Goal: Complete application form: Complete application form

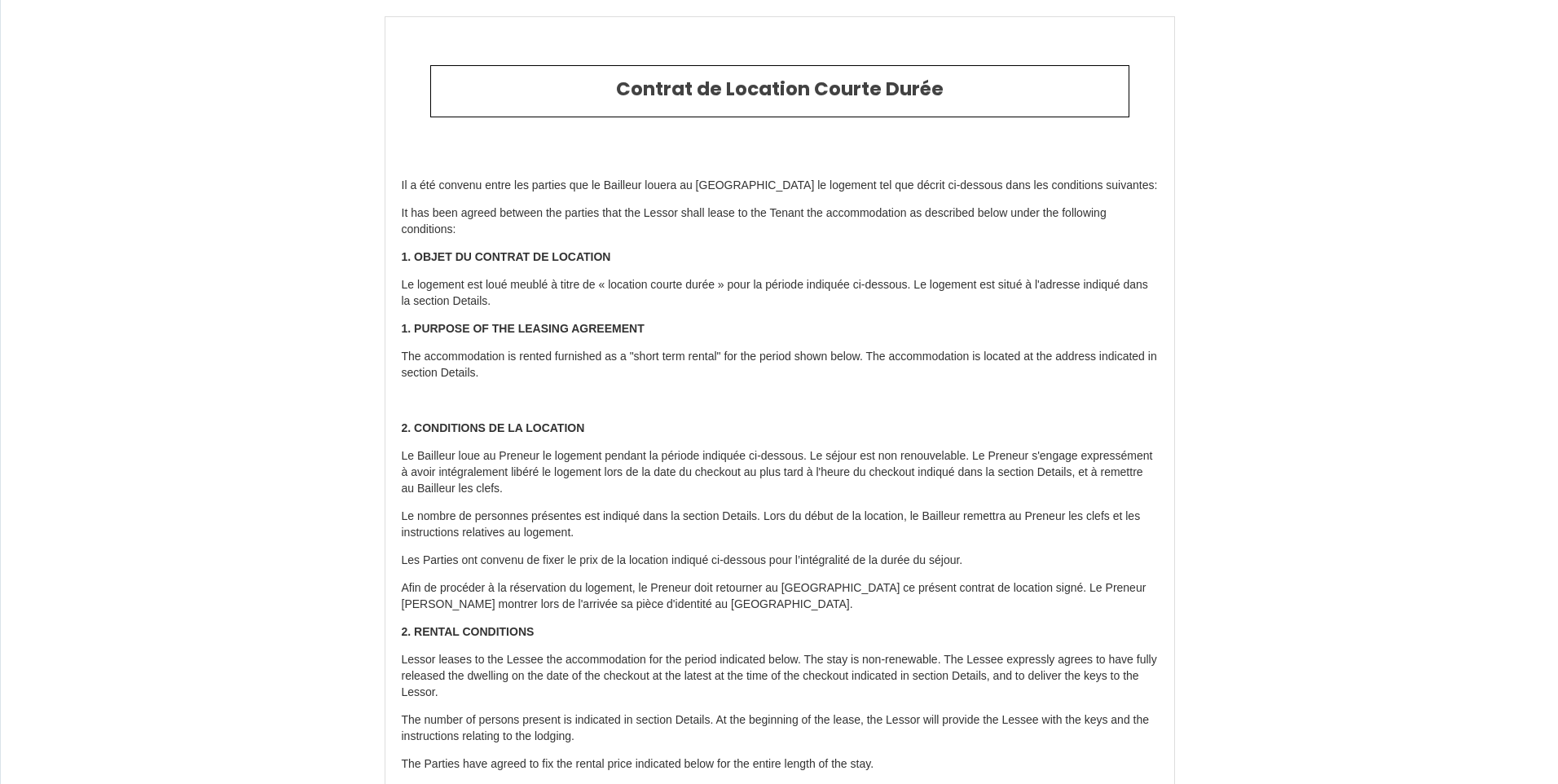
type input "6439552"
type input "[GEOGRAPHIC_DATA] thermal Un-Séjour-à-Part"
type input "[STREET_ADDRESS]"
type input "57120"
type input "ROMBAS"
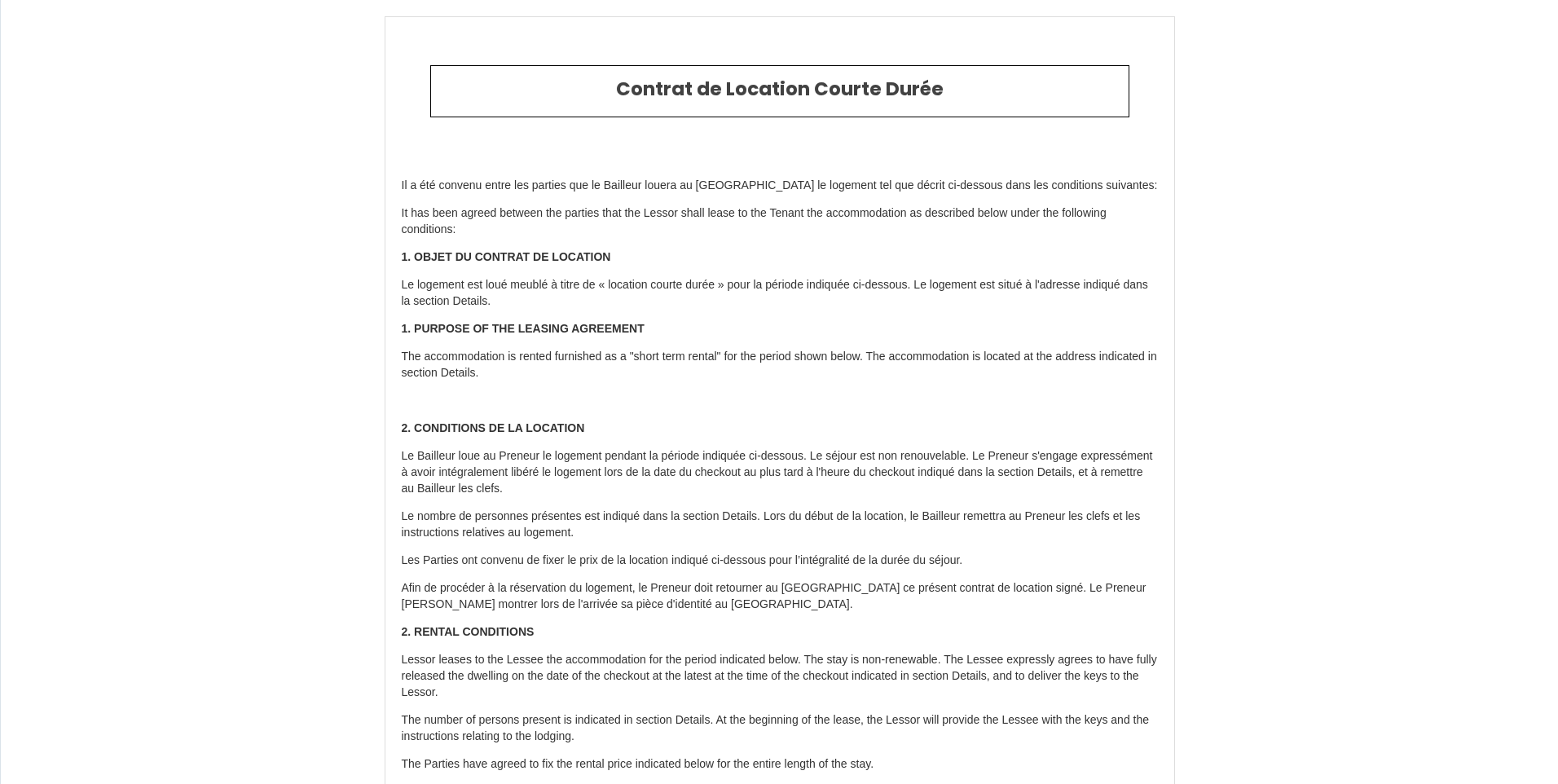
type input "[GEOGRAPHIC_DATA]"
type input "[DATE]"
type input "1"
type input "0"
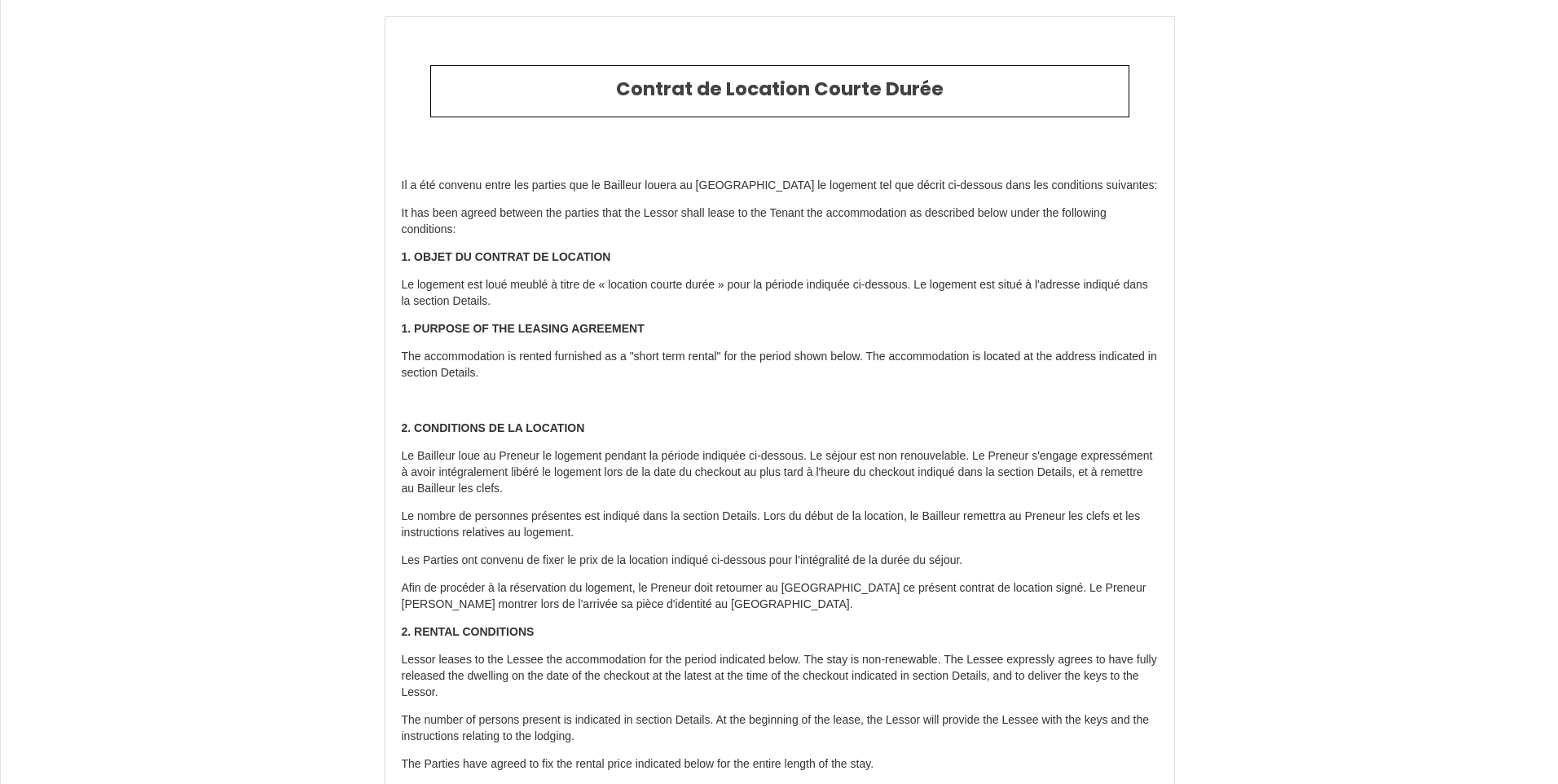
type input "150"
type input "336.88"
type input "Société"
type input "TAN"
type input "[STREET_ADDRESS][PERSON_NAME]"
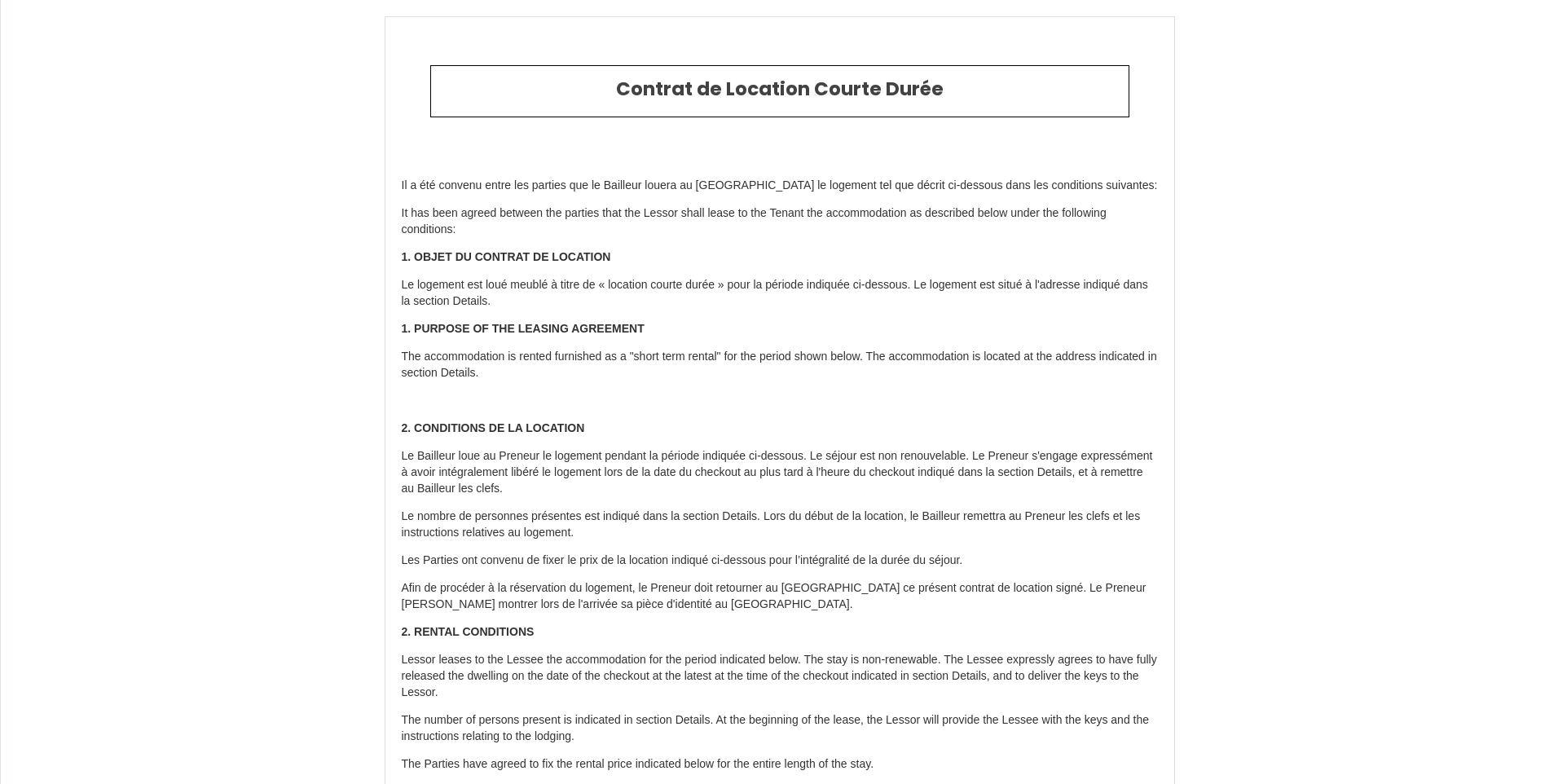
type input "57070"
type input "[GEOGRAPHIC_DATA][PERSON_NAME]"
type input "[GEOGRAPHIC_DATA]"
type input "[EMAIL_ADDRESS][DOMAIN_NAME]"
type input "Roland"
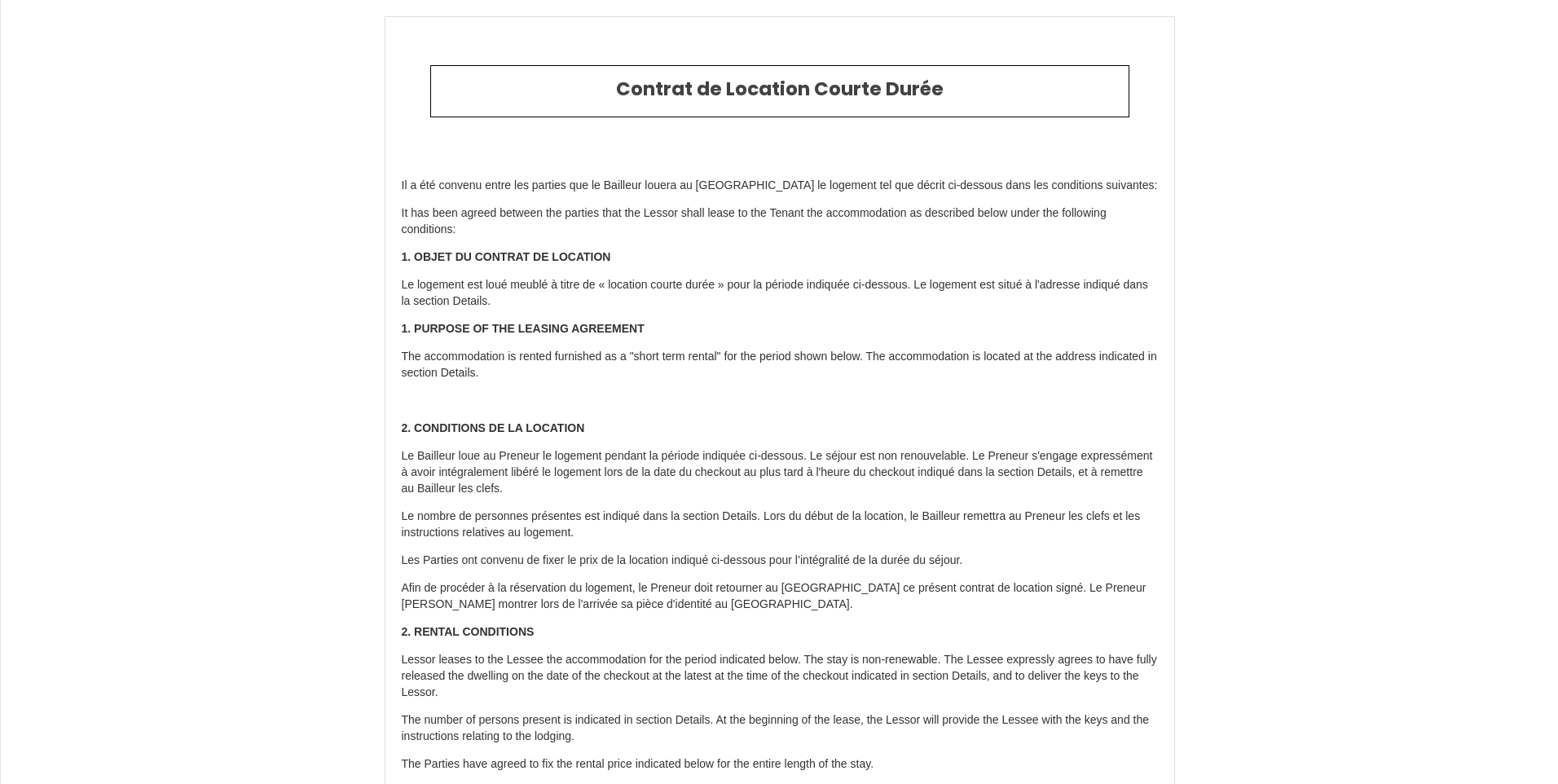
type input "CANDELARESI"
type input "[STREET_ADDRESS][PERSON_NAME]"
type input "06450"
type input "ROQUEBILLIERE"
type input "[EMAIL_ADDRESS][DOMAIN_NAME]"
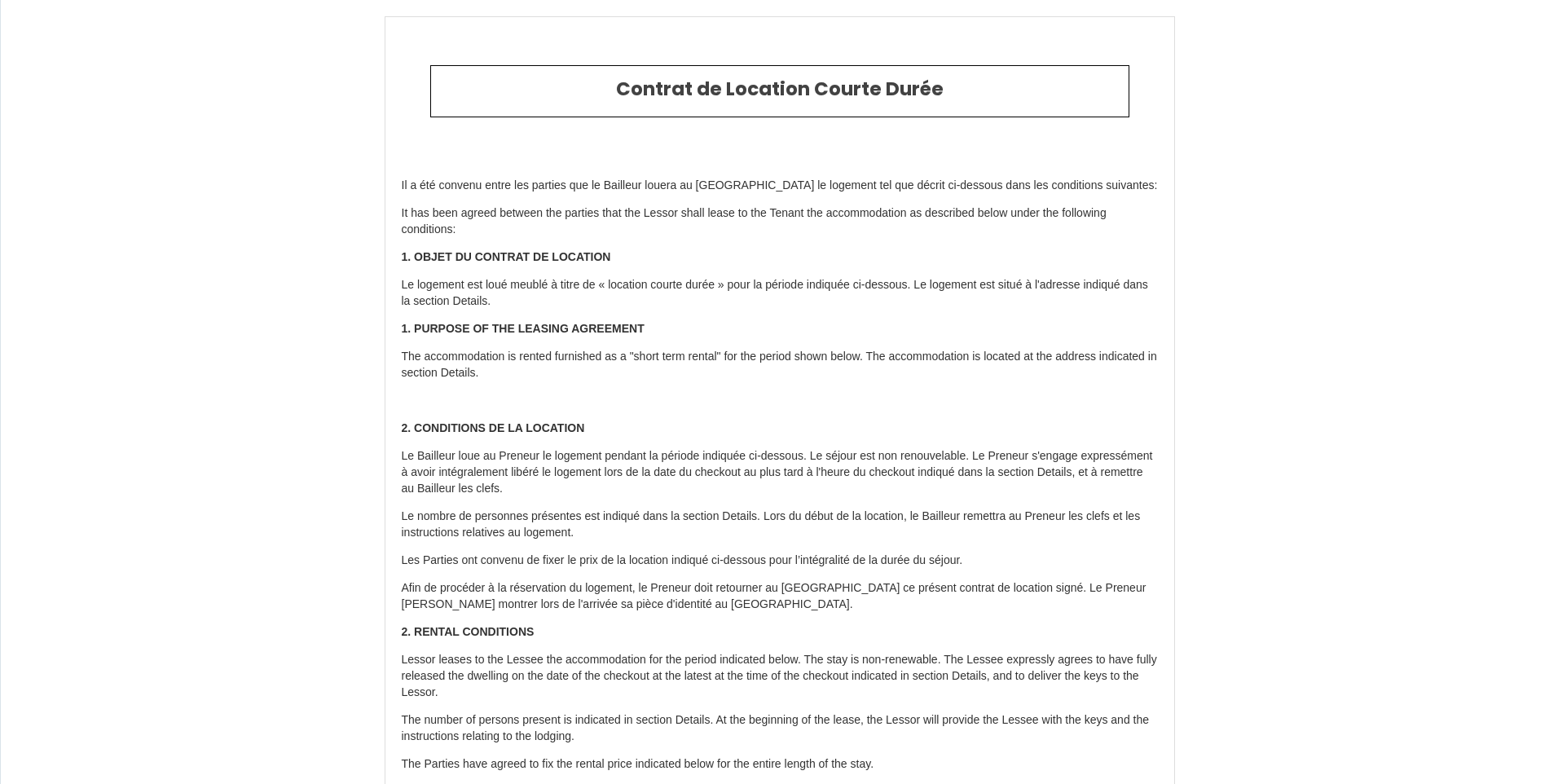
type input "[PHONE_NUMBER]"
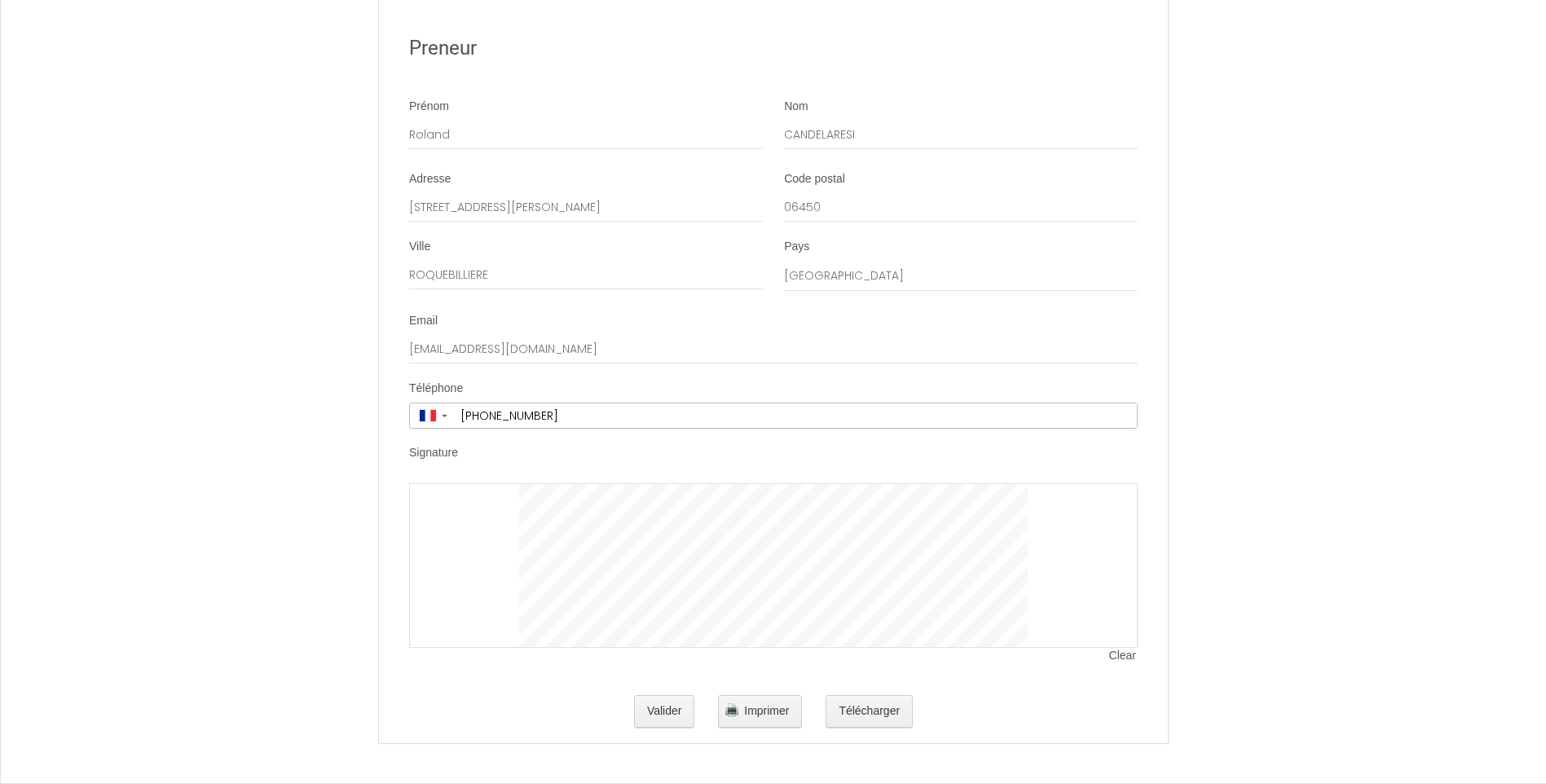
scroll to position [3196, 0]
click at [1040, 571] on div at bounding box center [773, 565] width 728 height 165
click at [761, 708] on span "Imprimer" at bounding box center [766, 710] width 45 height 13
click at [662, 709] on button "Valider" at bounding box center [665, 711] width 61 height 32
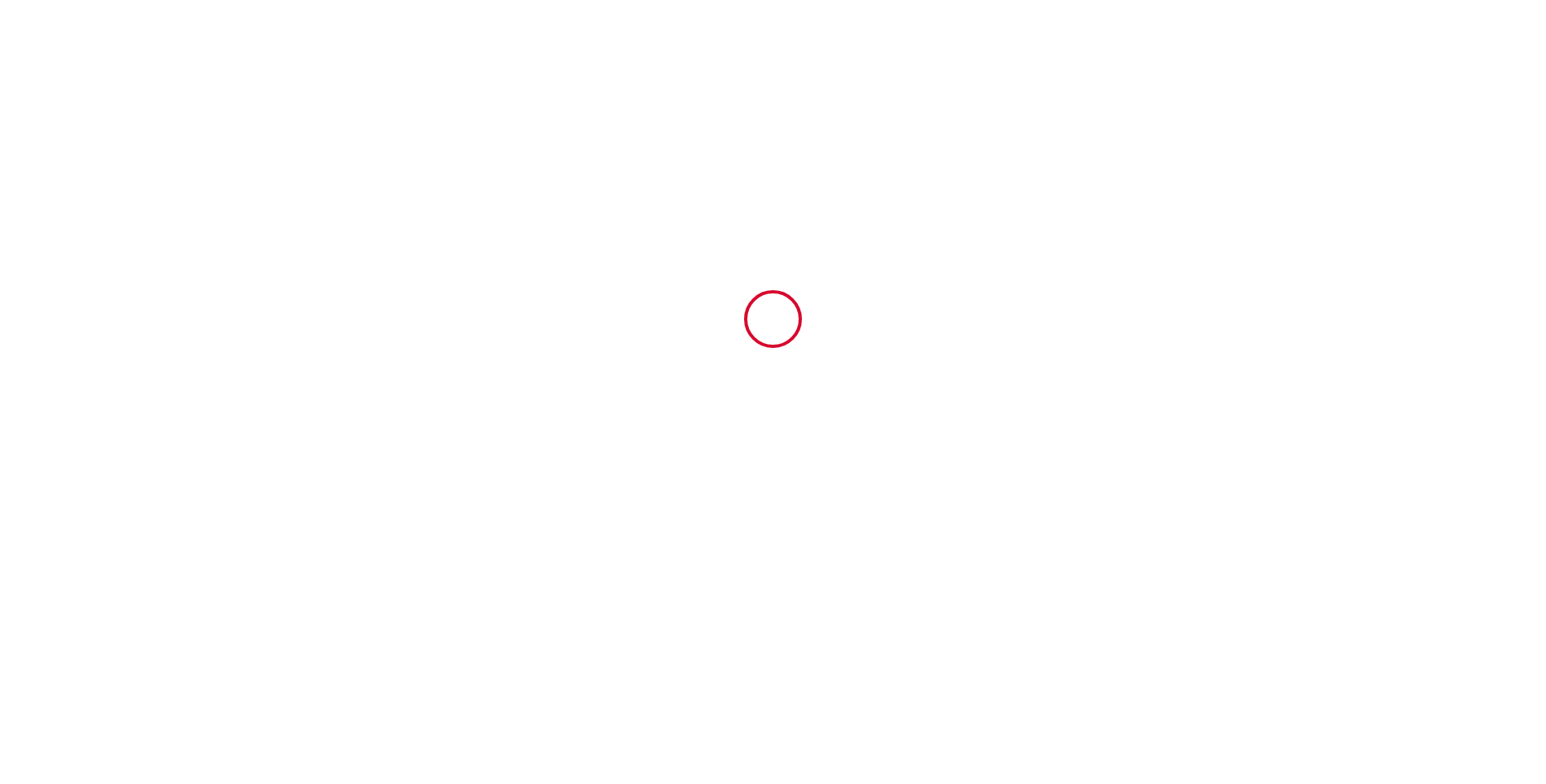
scroll to position [0, 0]
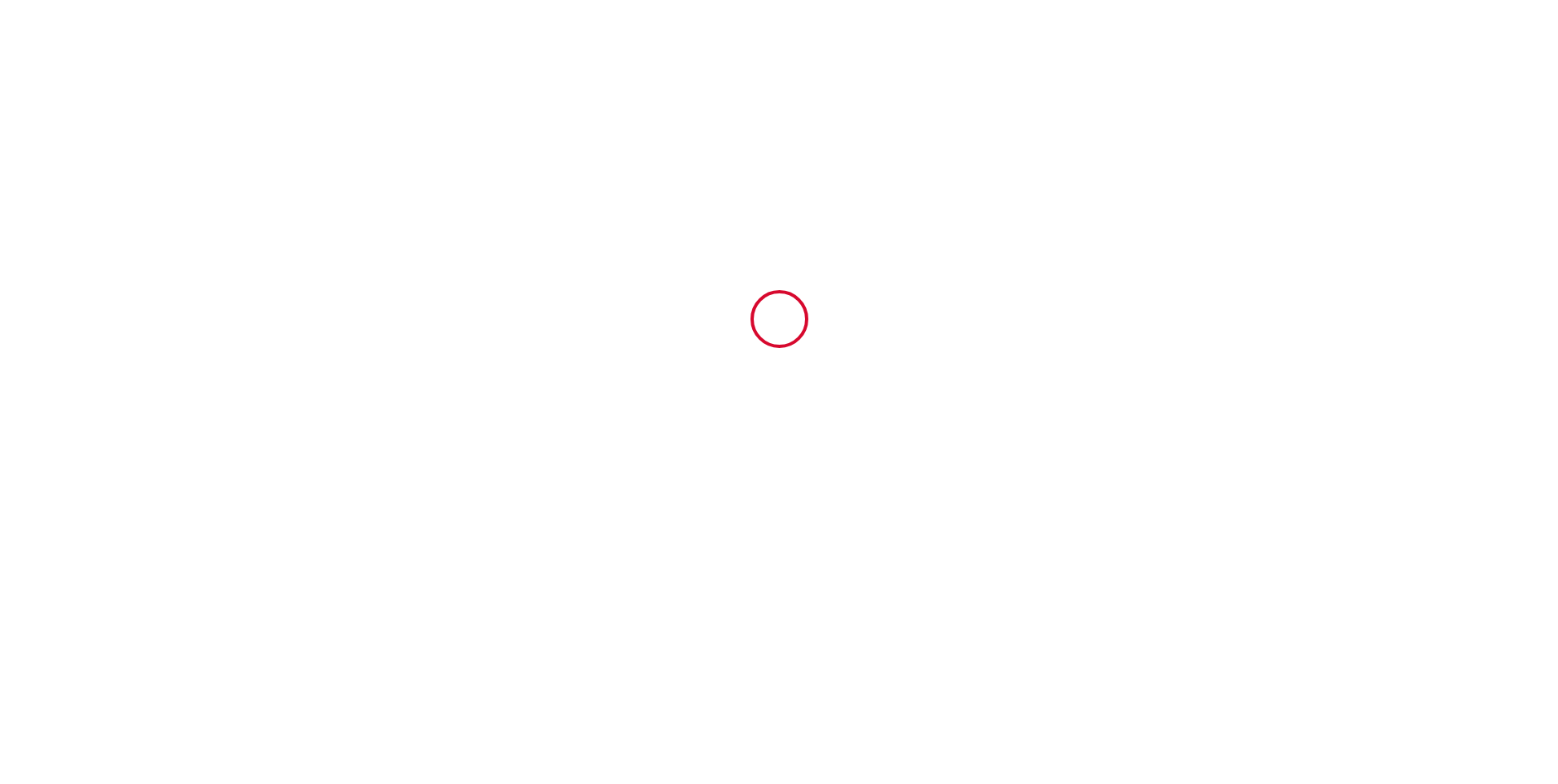
type input "55"
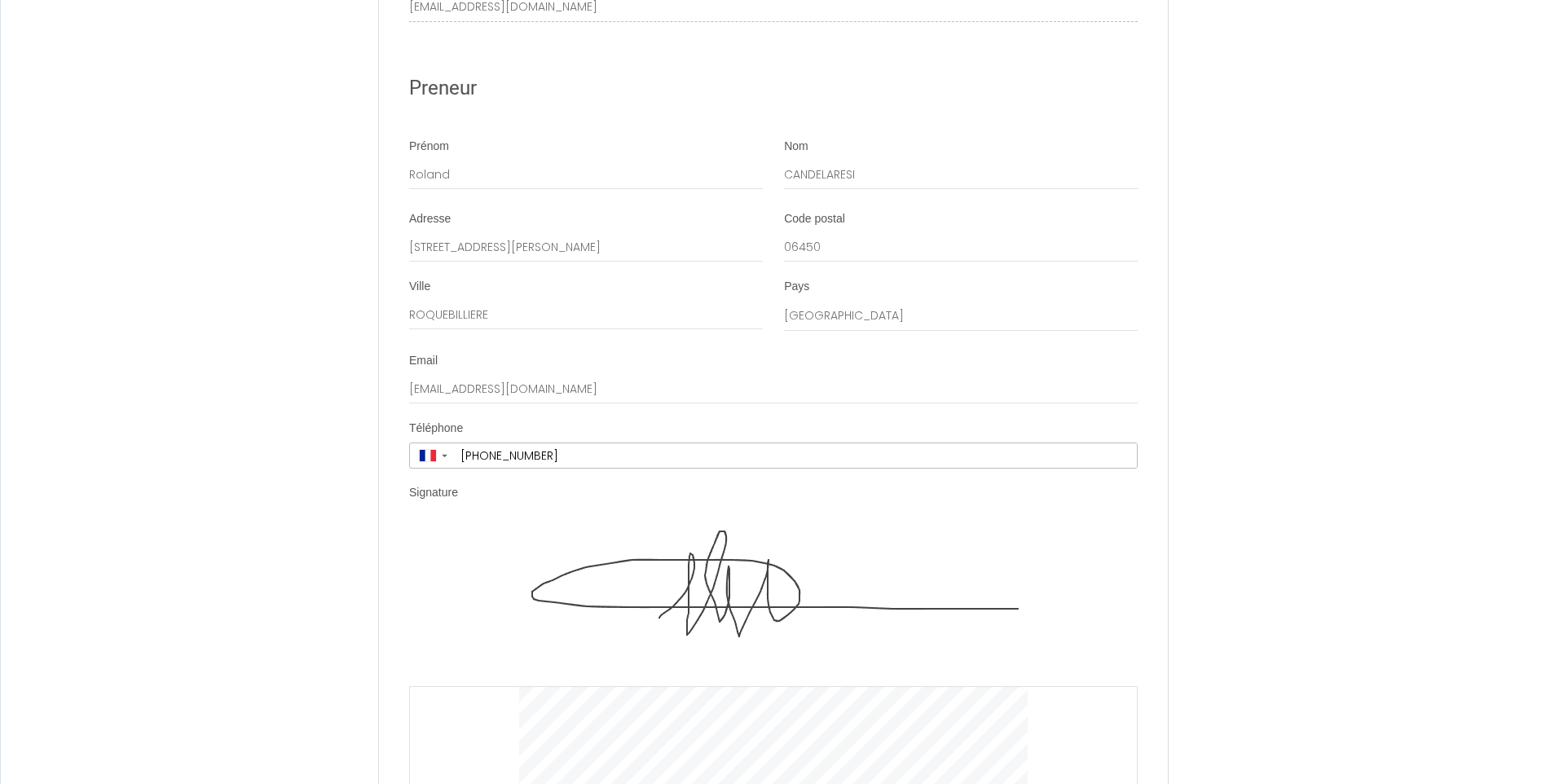
scroll to position [3359, 0]
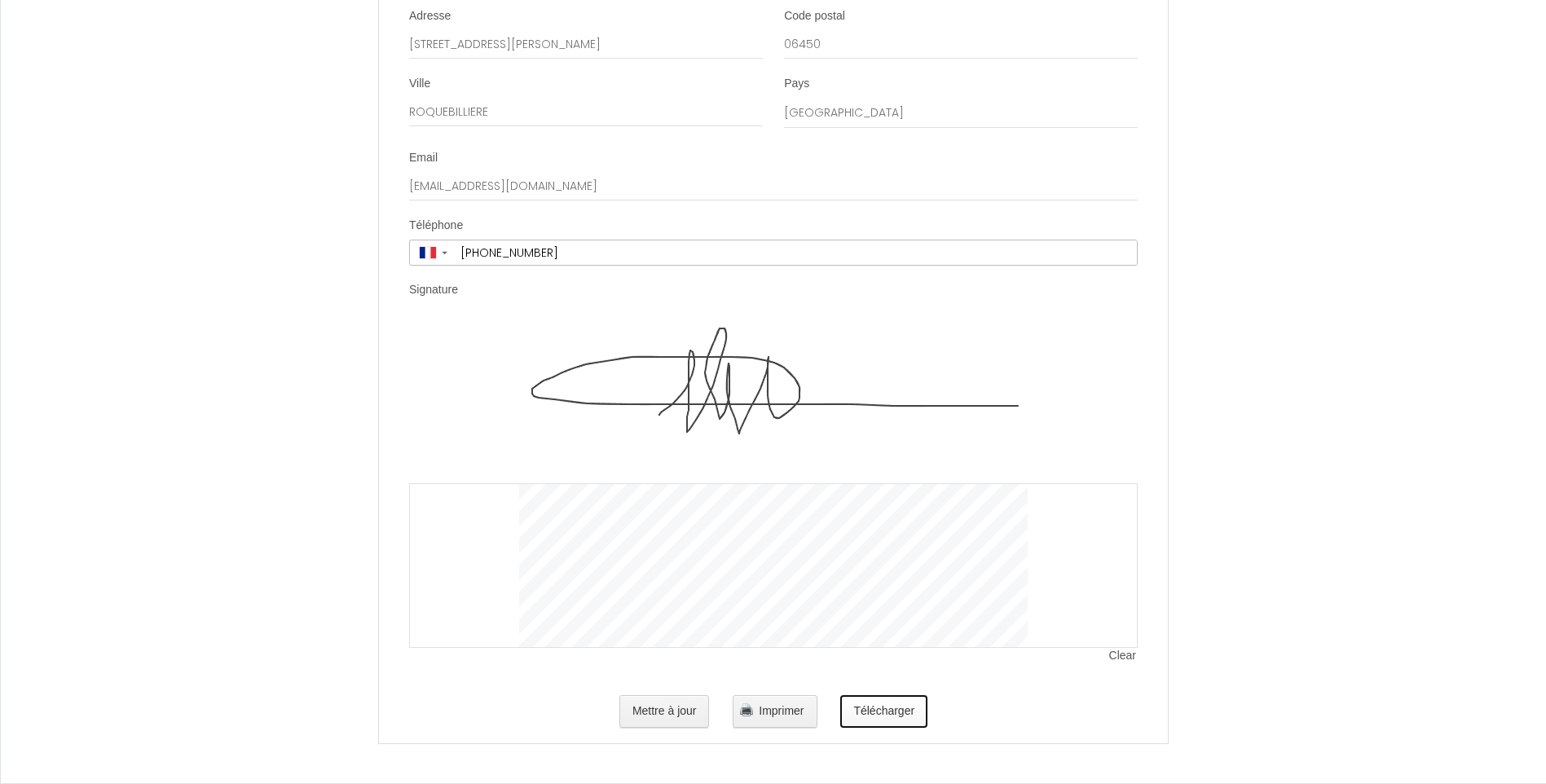
click at [874, 711] on button "Télécharger" at bounding box center [883, 711] width 87 height 32
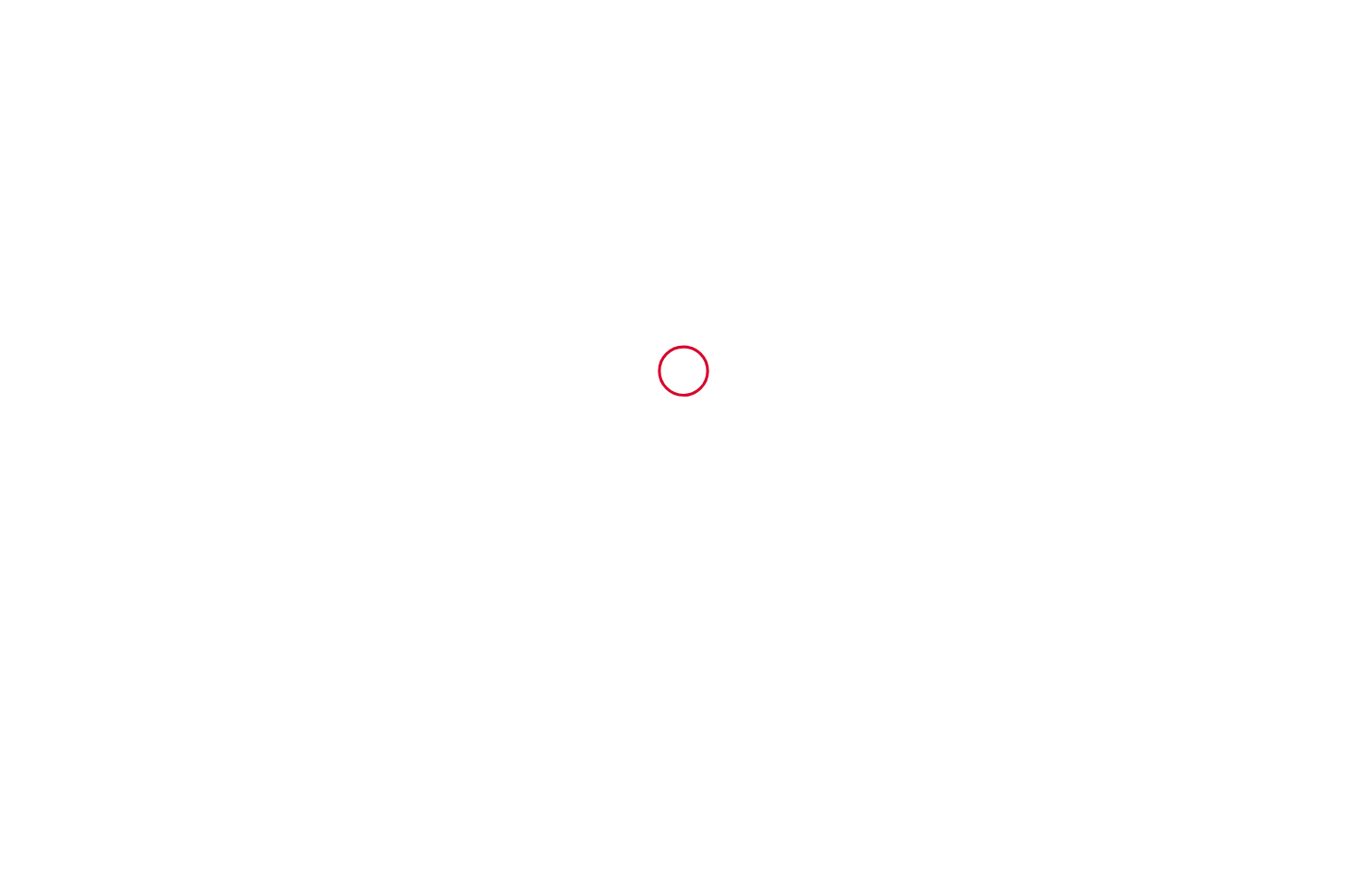
scroll to position [0, 0]
